Goal: Find specific page/section: Find specific page/section

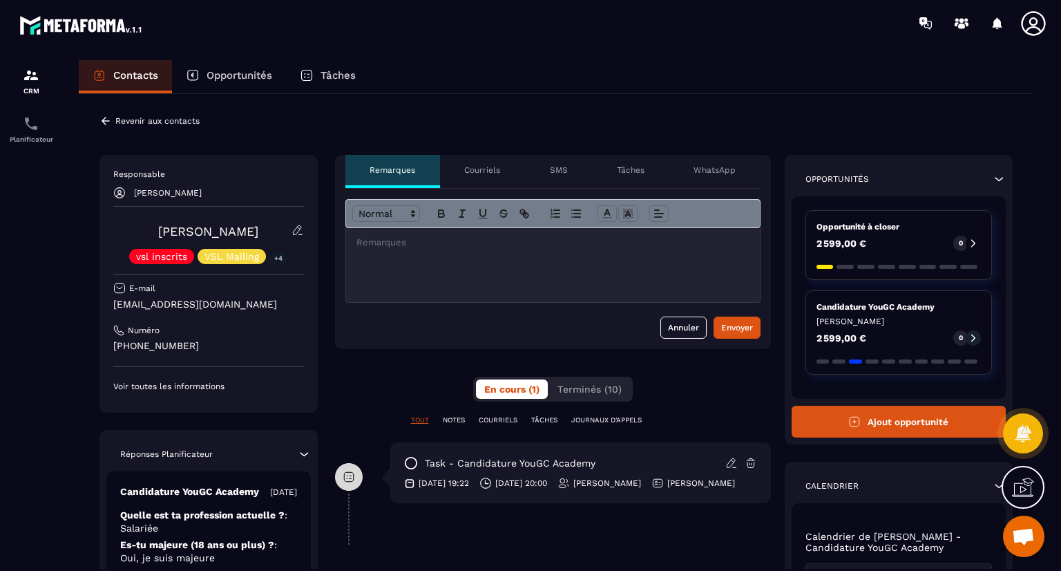
click at [106, 120] on icon at bounding box center [106, 121] width 12 height 12
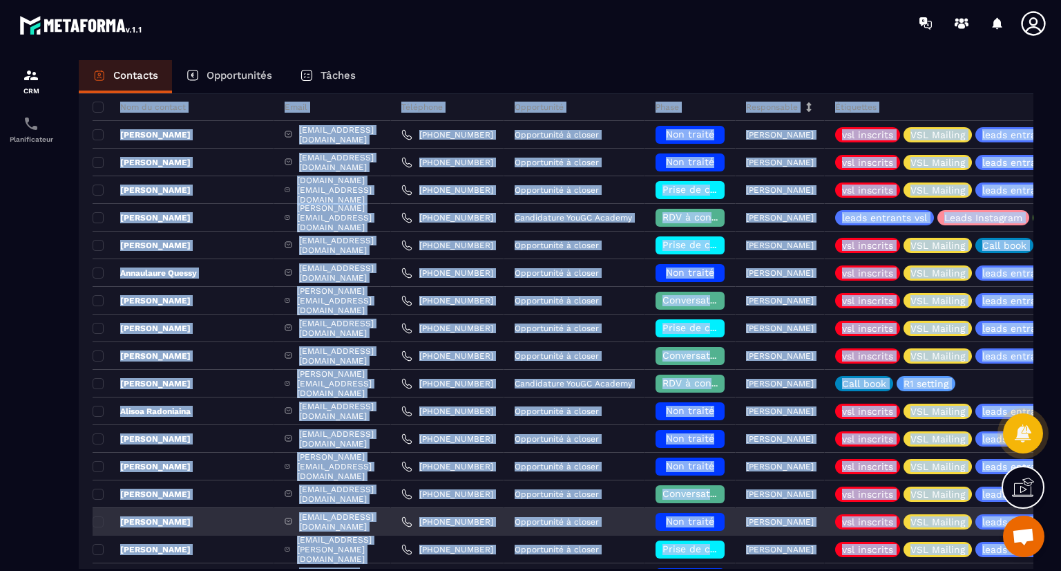
scroll to position [153, 0]
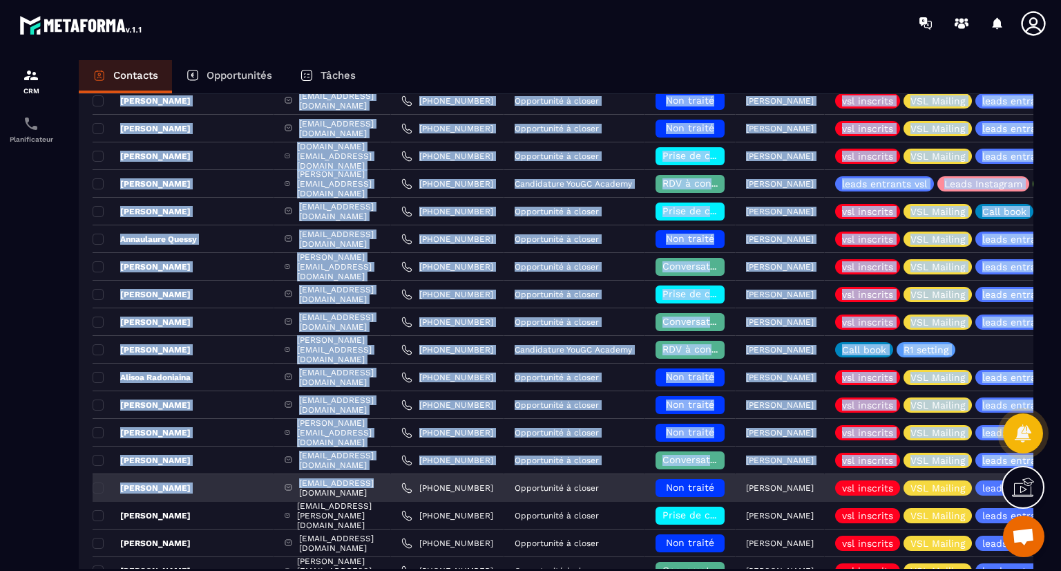
drag, startPoint x: 328, startPoint y: 197, endPoint x: 341, endPoint y: 489, distance: 291.9
click at [341, 489] on div "Ajout de contact 37 Contacts Plus de filtre Najoua Fouillat Responsable : [PERS…" at bounding box center [556, 576] width 955 height 1270
click at [341, 489] on div "[EMAIL_ADDRESS][DOMAIN_NAME]" at bounding box center [332, 488] width 117 height 28
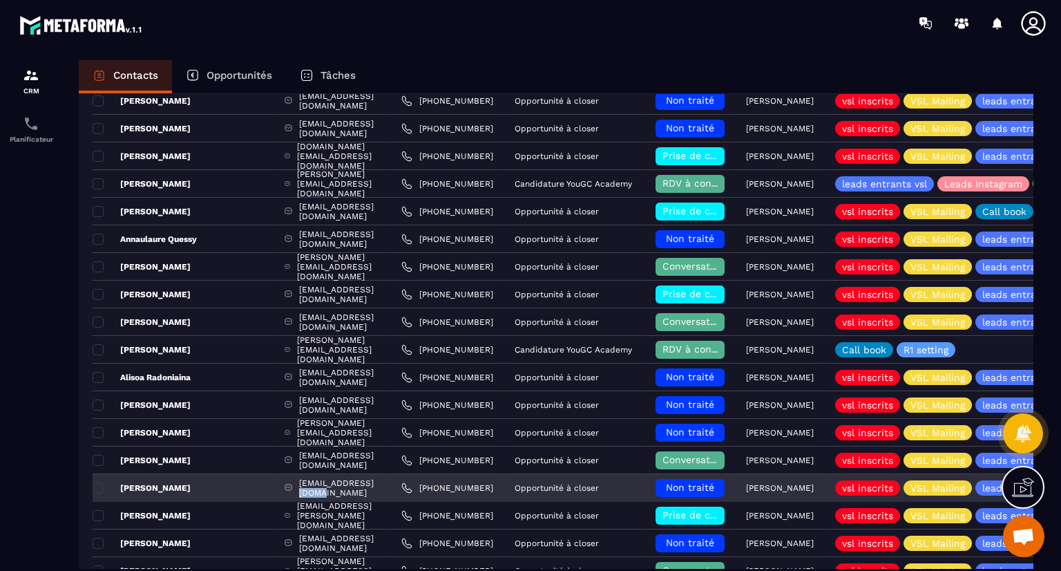
drag, startPoint x: 341, startPoint y: 489, endPoint x: 340, endPoint y: 497, distance: 8.3
click at [340, 497] on div "[EMAIL_ADDRESS][DOMAIN_NAME]" at bounding box center [332, 488] width 117 height 28
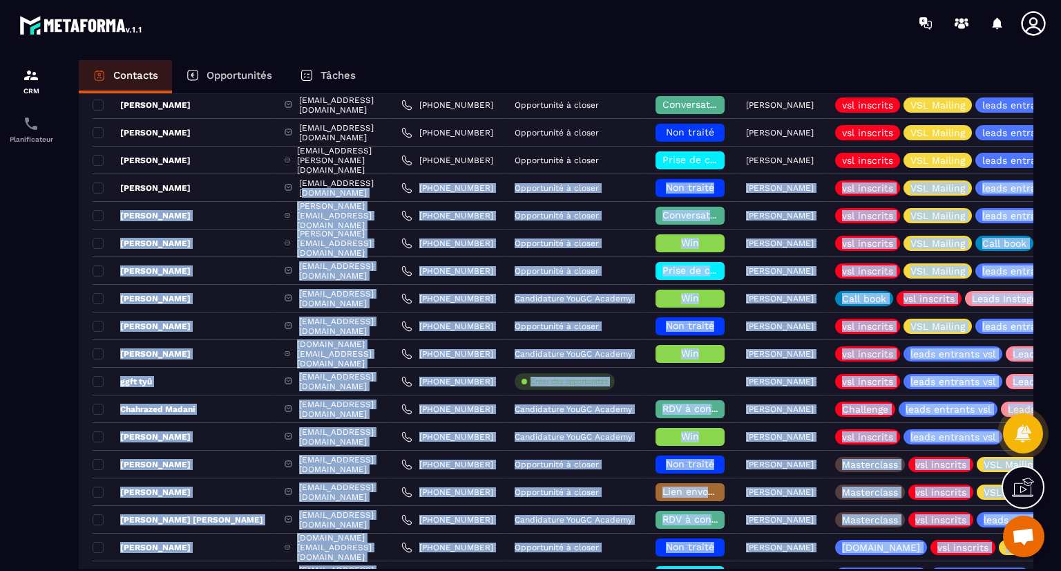
scroll to position [795, 0]
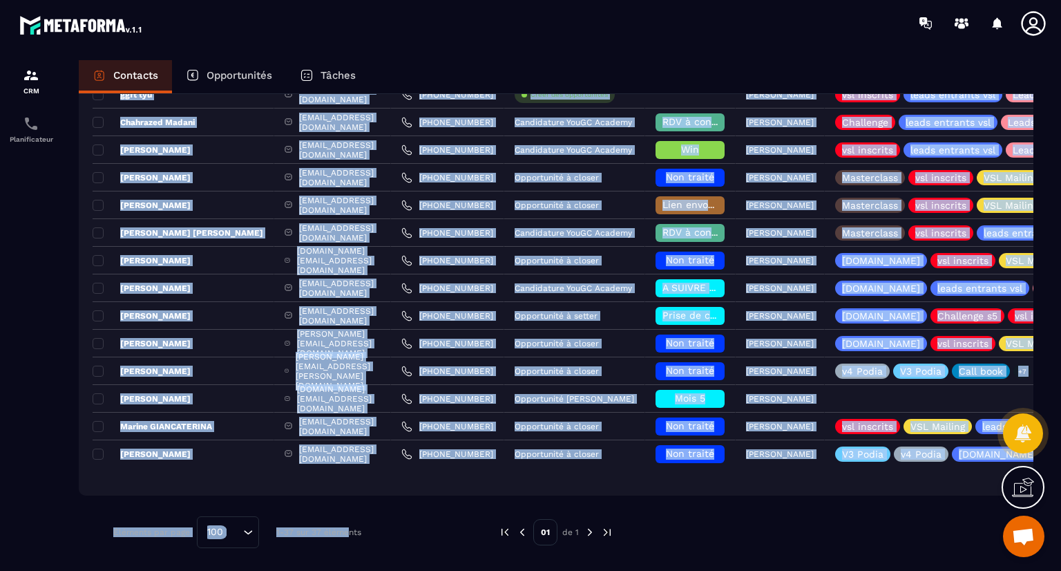
drag, startPoint x: 340, startPoint y: 529, endPoint x: 348, endPoint y: 603, distance: 73.7
click at [348, 570] on html "CRM Planificateur Contacts Opportunités Tâches Ajout de contact 37 Contacts Plu…" at bounding box center [530, 285] width 1061 height 571
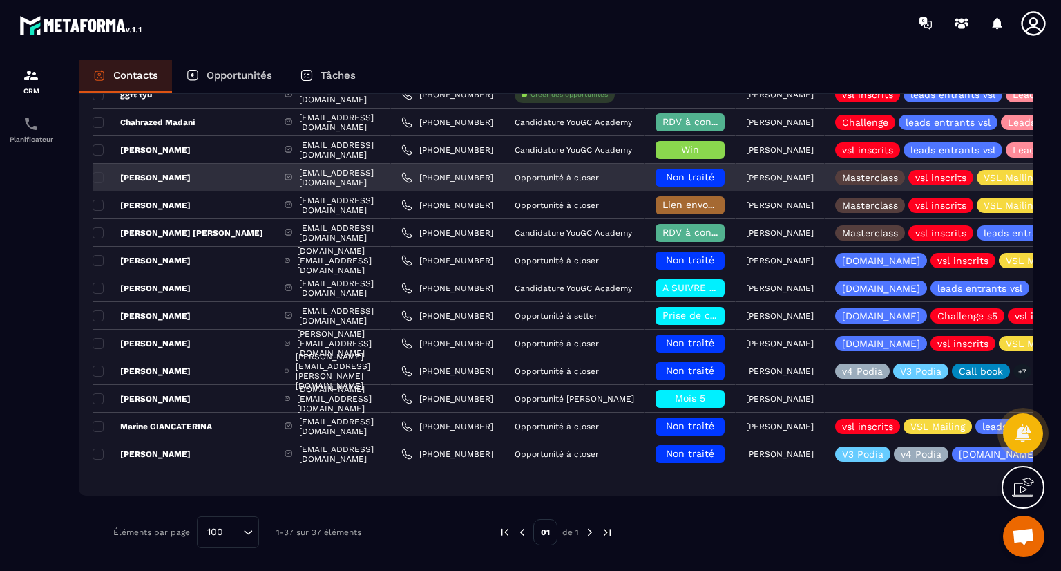
click at [176, 172] on p "[PERSON_NAME]" at bounding box center [142, 177] width 98 height 11
